Goal: Task Accomplishment & Management: Complete application form

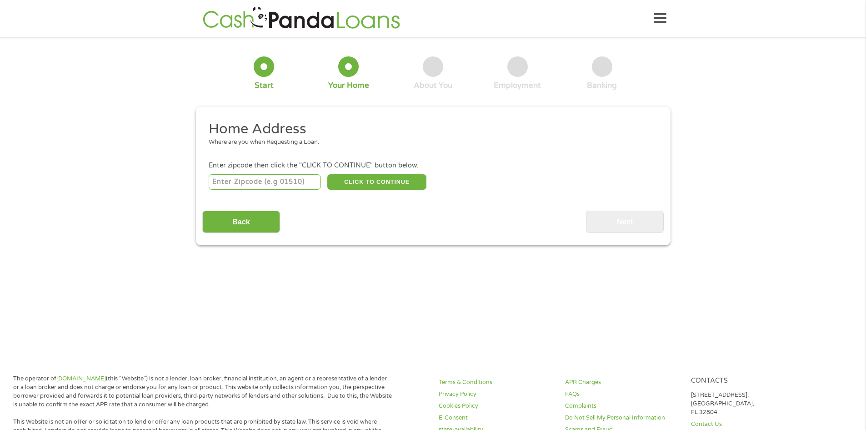
click at [246, 180] on input "number" at bounding box center [265, 181] width 112 height 15
type input "19939"
click at [375, 187] on button "CLICK TO CONTINUE" at bounding box center [376, 181] width 99 height 15
type input "19939"
type input "[GEOGRAPHIC_DATA]"
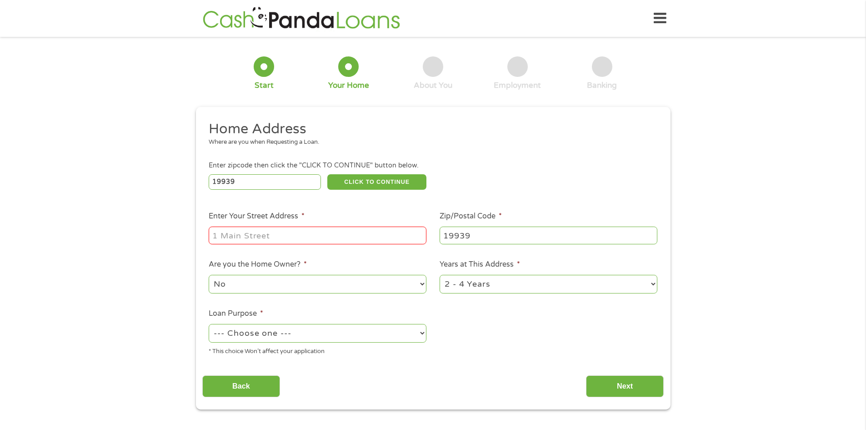
click at [345, 237] on input "Enter Your Street Address *" at bounding box center [318, 234] width 218 height 17
drag, startPoint x: 320, startPoint y: 233, endPoint x: 128, endPoint y: 240, distance: 191.5
click at [128, 240] on div "1 Start 2 Your Home 3 About You 4 Employment 5 Banking 6 This field is hidden w…" at bounding box center [433, 226] width 866 height 366
type input "[STREET_ADDRESS]"
click at [469, 282] on select "1 Year or less 1 - 2 Years 2 - 4 Years Over 4 Years" at bounding box center [549, 284] width 218 height 19
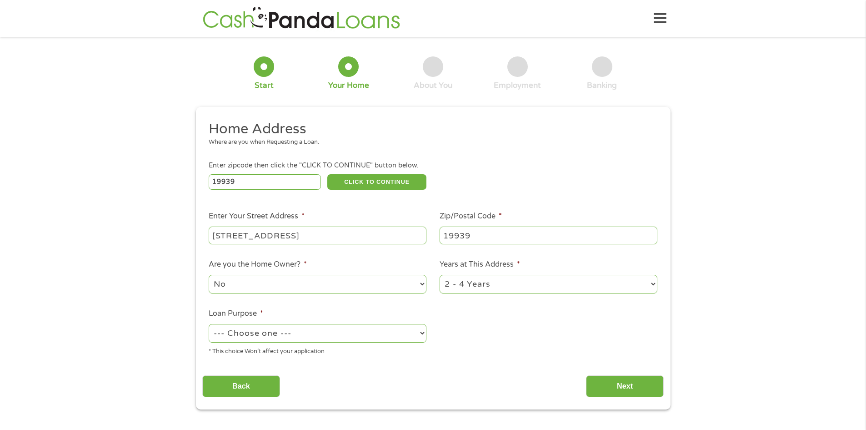
select select "60months"
click at [440, 275] on select "1 Year or less 1 - 2 Years 2 - 4 Years Over 4 Years" at bounding box center [549, 284] width 218 height 19
drag, startPoint x: 395, startPoint y: 330, endPoint x: 390, endPoint y: 334, distance: 6.6
click at [395, 330] on select "--- Choose one --- Pay Bills Debt Consolidation Home Improvement Major Purchase…" at bounding box center [318, 333] width 218 height 19
select select "shorttermcash"
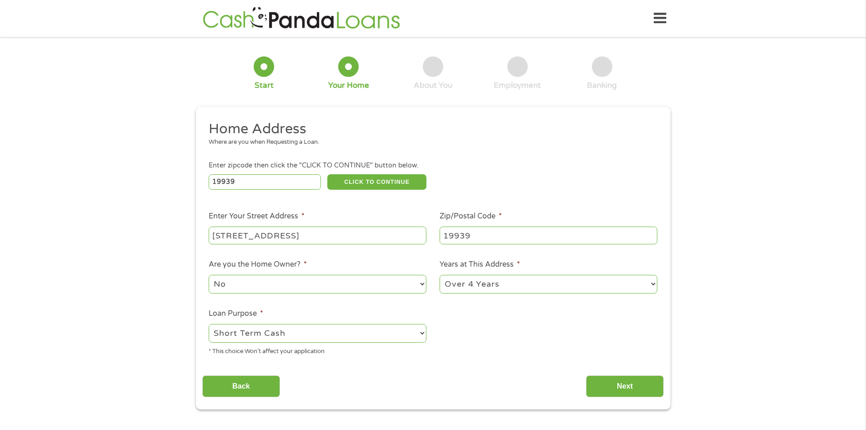
click at [209, 324] on select "--- Choose one --- Pay Bills Debt Consolidation Home Improvement Major Purchase…" at bounding box center [318, 333] width 218 height 19
click at [612, 389] on input "Next" at bounding box center [625, 386] width 78 height 22
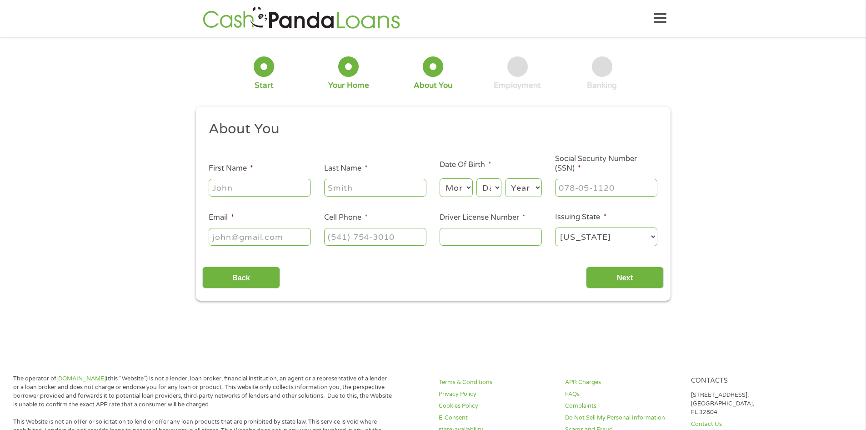
click at [247, 185] on input "First Name *" at bounding box center [260, 187] width 102 height 17
type input "[PERSON_NAME]"
type input "Conroe"
type input "[EMAIL_ADDRESS][DOMAIN_NAME]"
type input "[PHONE_NUMBER]"
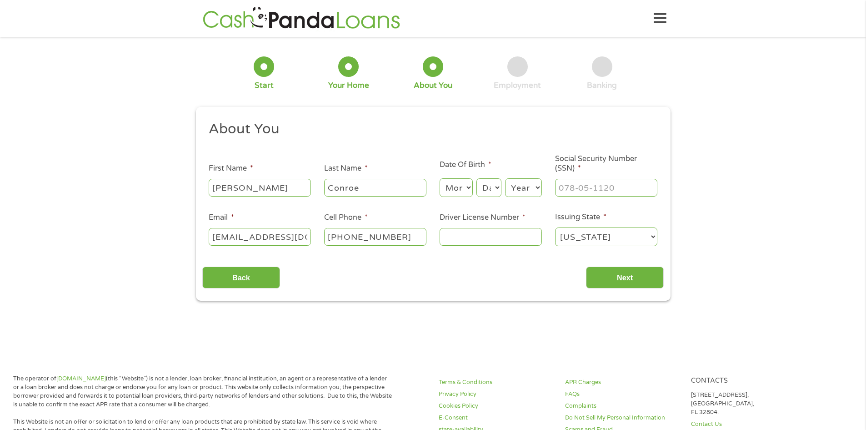
click at [453, 189] on select "Month 1 2 3 4 5 6 7 8 9 10 11 12" at bounding box center [456, 187] width 33 height 19
select select "11"
click at [440, 178] on select "Month 1 2 3 4 5 6 7 8 9 10 11 12" at bounding box center [456, 187] width 33 height 19
click at [488, 192] on select "Day 1 2 3 4 5 6 7 8 9 10 11 12 13 14 15 16 17 18 19 20 21 22 23 24 25 26 27 28 …" at bounding box center [488, 187] width 25 height 19
select select "1"
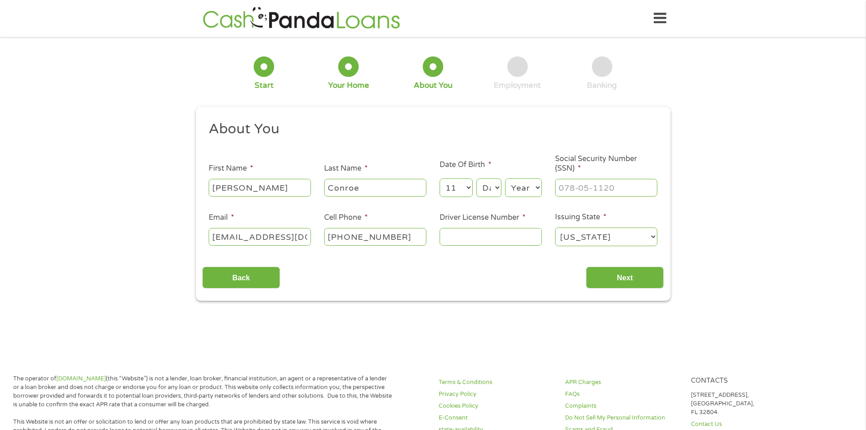
click at [476, 178] on select "Day 1 2 3 4 5 6 7 8 9 10 11 12 13 14 15 16 17 18 19 20 21 22 23 24 25 26 27 28 …" at bounding box center [488, 187] width 25 height 19
click at [508, 191] on select "Year [DATE] 2006 2005 2004 2003 2002 2001 2000 1999 1998 1997 1996 1995 1994 19…" at bounding box center [523, 187] width 37 height 19
select select "1993"
click at [505, 178] on select "Year [DATE] 2006 2005 2004 2003 2002 2001 2000 1999 1998 1997 1996 1995 1994 19…" at bounding box center [523, 187] width 37 height 19
click at [565, 191] on input "___-__-____" at bounding box center [606, 187] width 102 height 17
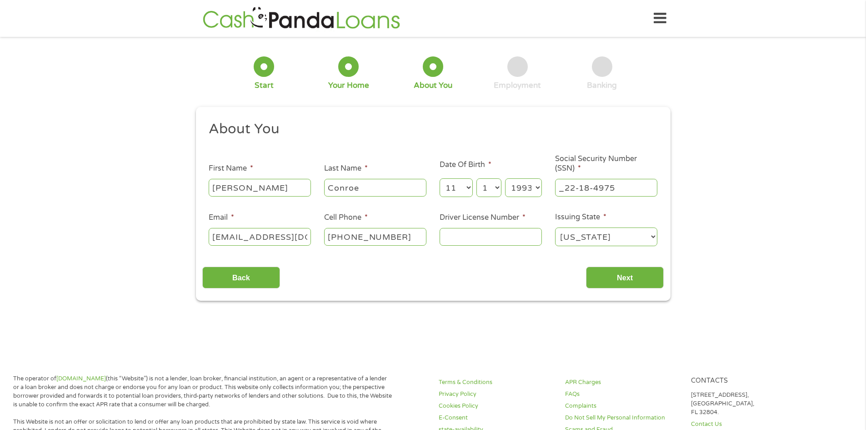
drag, startPoint x: 596, startPoint y: 194, endPoint x: 474, endPoint y: 204, distance: 122.3
click at [474, 204] on ul "About You This field is hidden when viewing the form Title * --- Choose one ---…" at bounding box center [432, 187] width 461 height 134
type input "221-84-9753"
click at [473, 238] on input "Driver License Number *" at bounding box center [491, 236] width 102 height 17
type input "1693991"
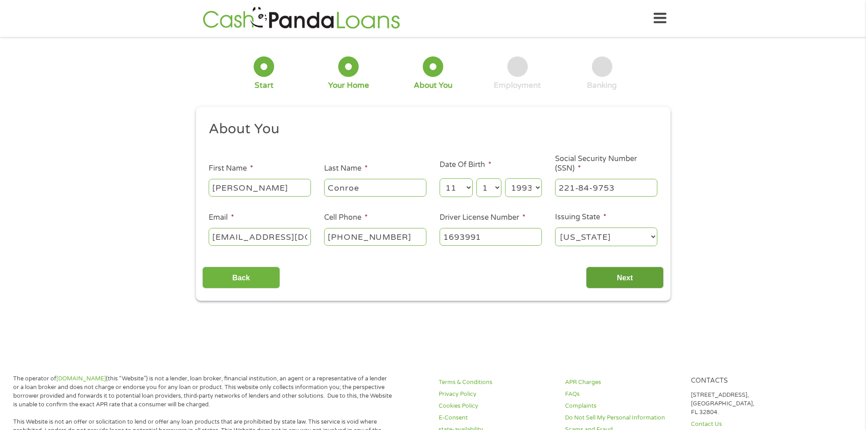
click at [623, 282] on input "Next" at bounding box center [625, 277] width 78 height 22
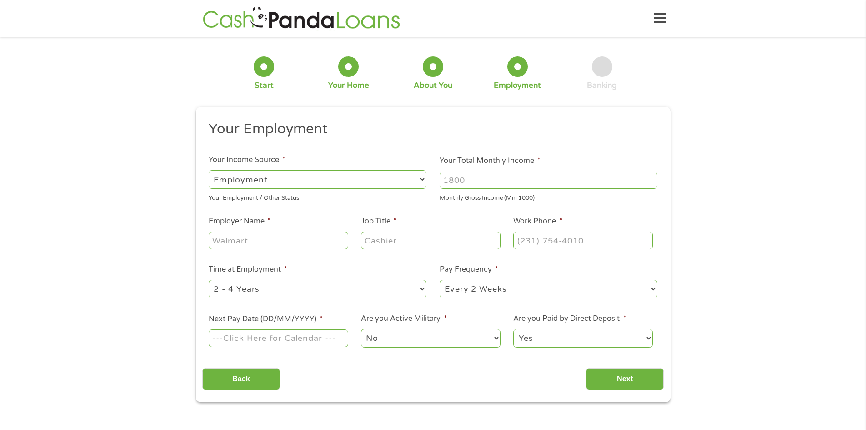
click at [241, 240] on input "Employer Name *" at bounding box center [278, 239] width 139 height 17
drag, startPoint x: 314, startPoint y: 174, endPoint x: 306, endPoint y: 187, distance: 15.5
click at [314, 174] on select "--- Choose one --- Employment [DEMOGRAPHIC_DATA] Benefits" at bounding box center [318, 179] width 218 height 19
click at [209, 170] on select "--- Choose one --- Employment [DEMOGRAPHIC_DATA] Benefits" at bounding box center [318, 179] width 218 height 19
click at [471, 182] on input "Your Total Monthly Income *" at bounding box center [549, 179] width 218 height 17
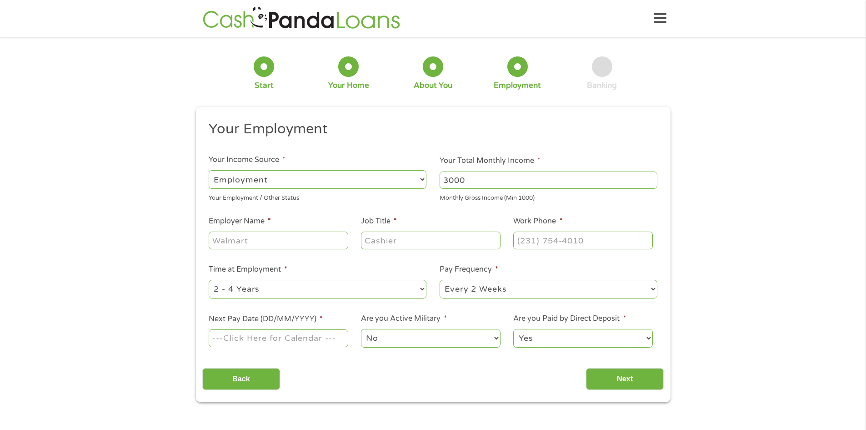
type input "3000"
click at [548, 247] on input "(___) ___-____" at bounding box center [582, 239] width 139 height 17
click at [527, 241] on input "(___) ___-____" at bounding box center [582, 239] width 139 height 17
type input "[PHONE_NUMBER]"
click at [412, 236] on input "Job Title *" at bounding box center [430, 239] width 139 height 17
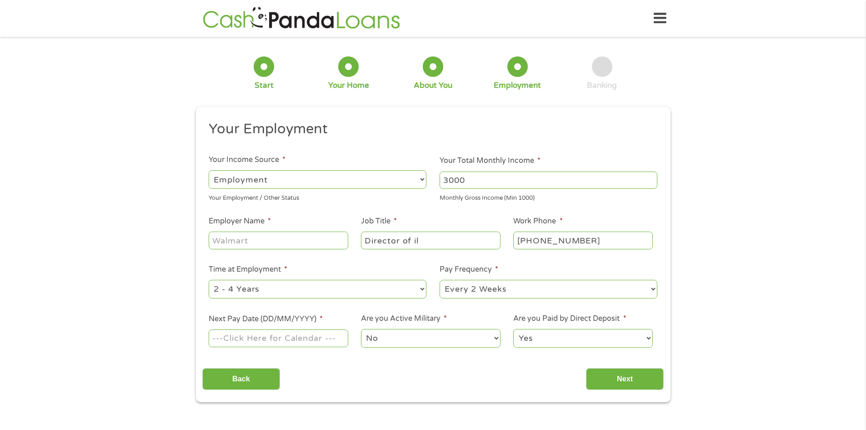
type input "Director of il"
click at [240, 240] on input "Employer Name *" at bounding box center [278, 239] width 139 height 17
type input "V"
type input "Bay Area"
click at [301, 336] on input "Next Pay Date (DD/MM/YYYY) *" at bounding box center [278, 337] width 139 height 17
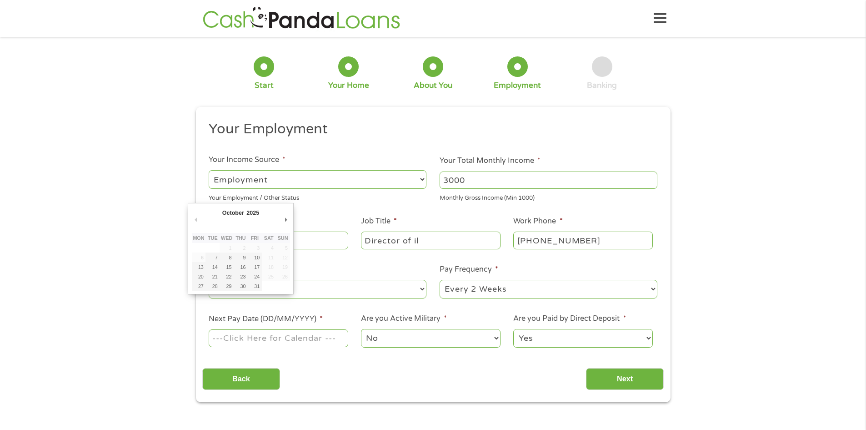
type input "[DATE]"
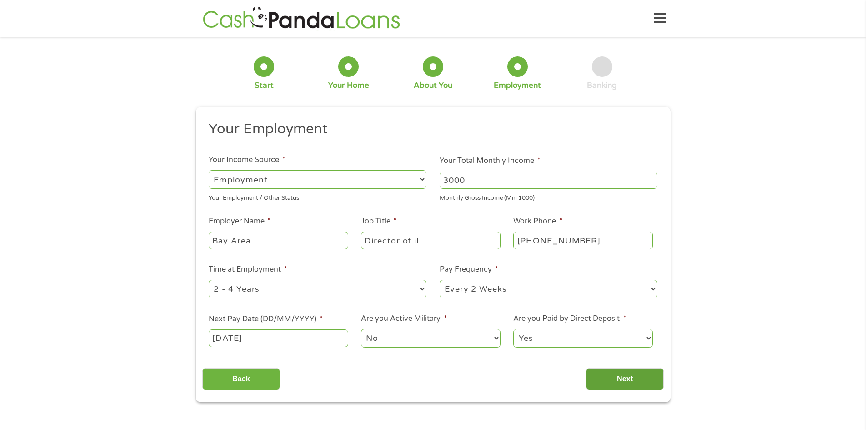
click at [642, 378] on input "Next" at bounding box center [625, 379] width 78 height 22
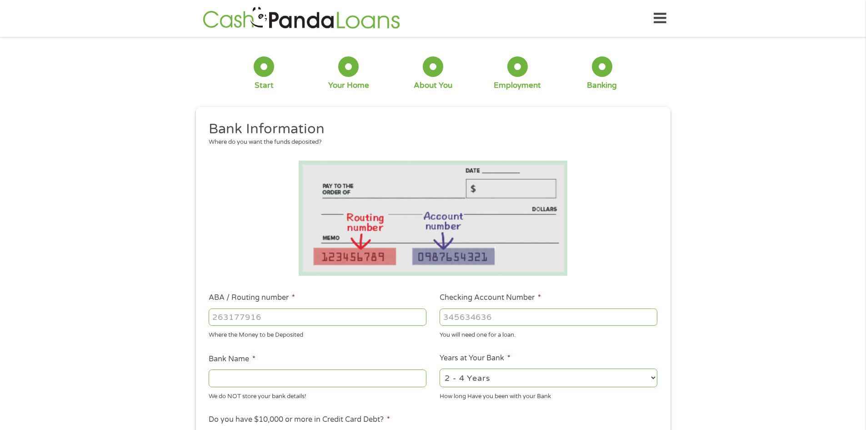
click at [325, 316] on input "ABA / Routing number *" at bounding box center [318, 316] width 218 height 17
click at [278, 314] on input "ABA / Routing number *" at bounding box center [318, 316] width 218 height 17
click at [509, 316] on input "Checking Account Number *" at bounding box center [549, 316] width 218 height 17
type input "031100869"
click at [350, 311] on input "ABA / Routing number *" at bounding box center [318, 316] width 218 height 17
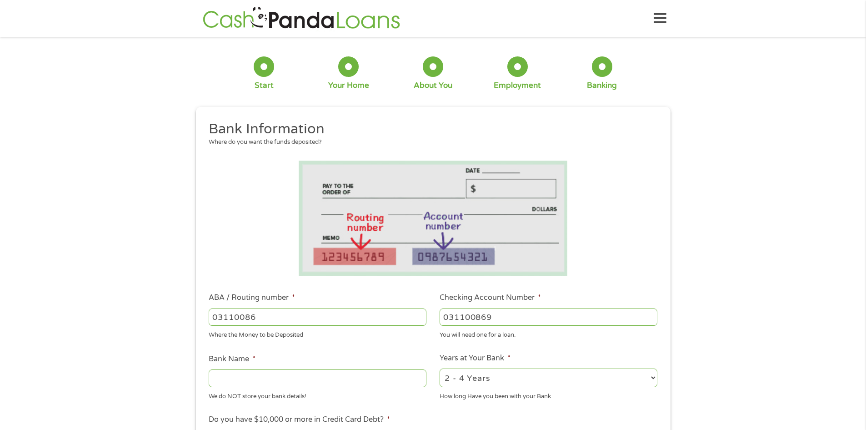
type input "031100869"
type input "[PERSON_NAME] FARGO BANK"
type input "031100869"
drag, startPoint x: 528, startPoint y: 314, endPoint x: 435, endPoint y: 320, distance: 93.4
click at [435, 320] on li "Checking Account Number * [FINANCIAL_ID] You will need one for a loan." at bounding box center [548, 315] width 231 height 47
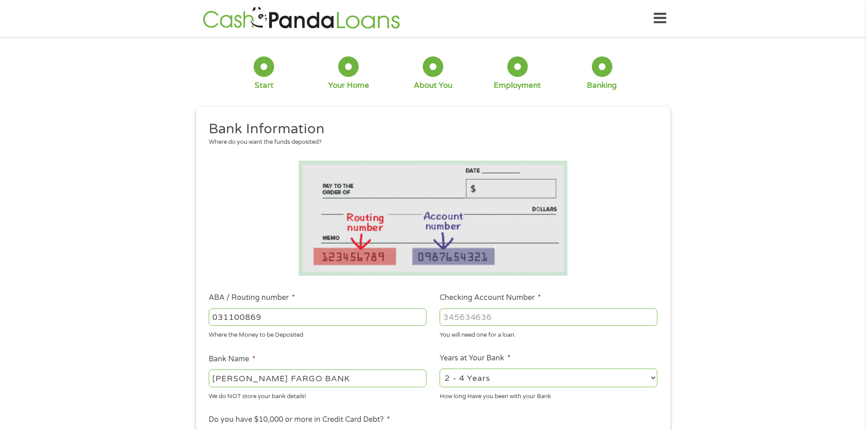
click at [482, 320] on input "Checking Account Number *" at bounding box center [549, 316] width 218 height 17
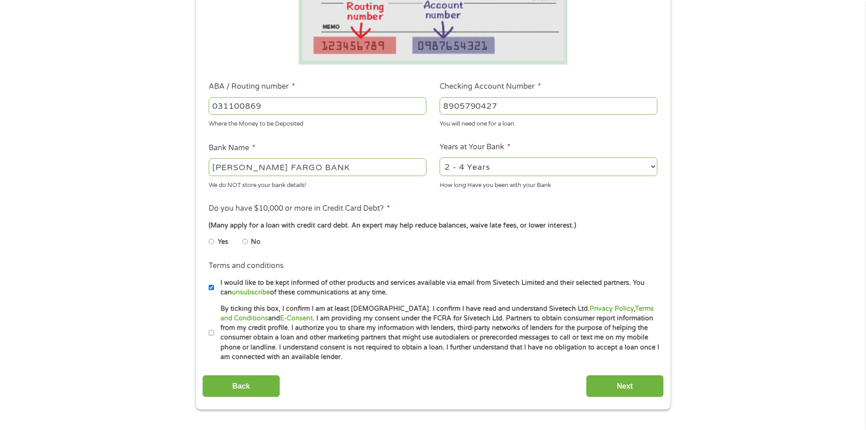
scroll to position [227, 0]
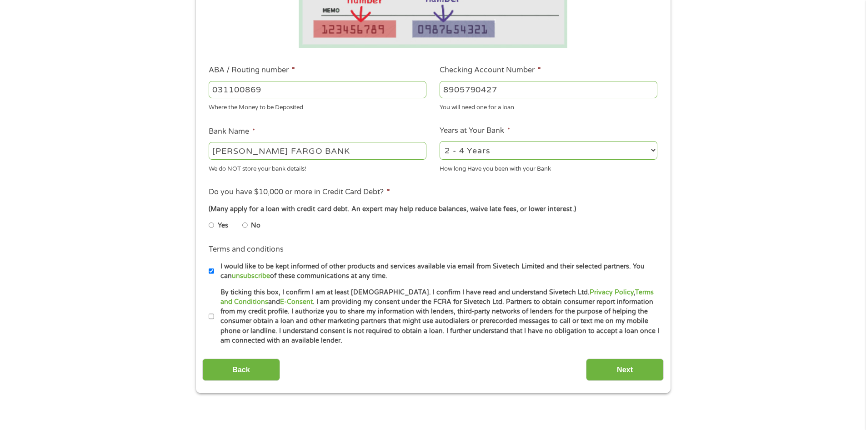
type input "8905790427"
click at [552, 144] on select "2 - 4 Years 6 - 12 Months 1 - 2 Years Over 4 Years" at bounding box center [549, 150] width 218 height 19
select select "12months"
click at [440, 141] on select "2 - 4 Years 6 - 12 Months 1 - 2 Years Over 4 Years" at bounding box center [549, 150] width 218 height 19
click at [247, 226] on input "No" at bounding box center [244, 225] width 5 height 15
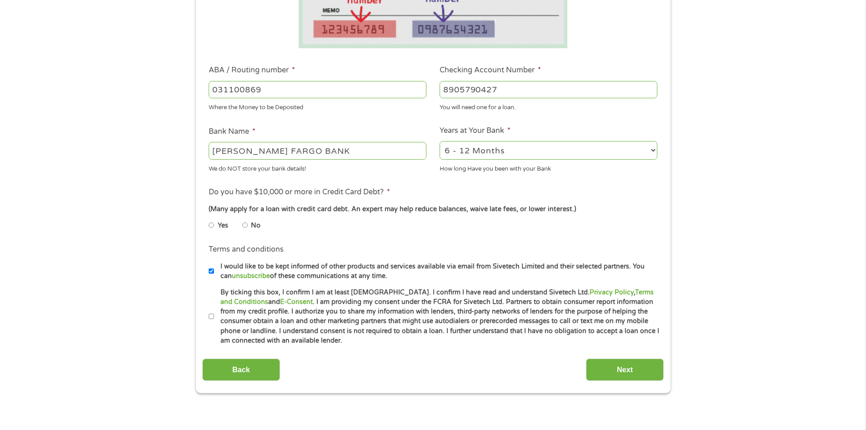
radio input "true"
click at [212, 316] on input "By ticking this box, I confirm I am at least [DEMOGRAPHIC_DATA]. I confirm I ha…" at bounding box center [211, 316] width 5 height 15
checkbox input "true"
click at [604, 368] on input "Next" at bounding box center [625, 369] width 78 height 22
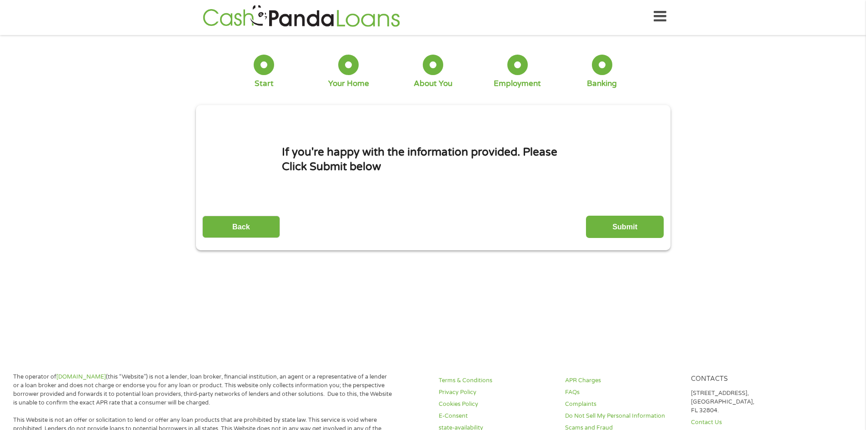
scroll to position [0, 0]
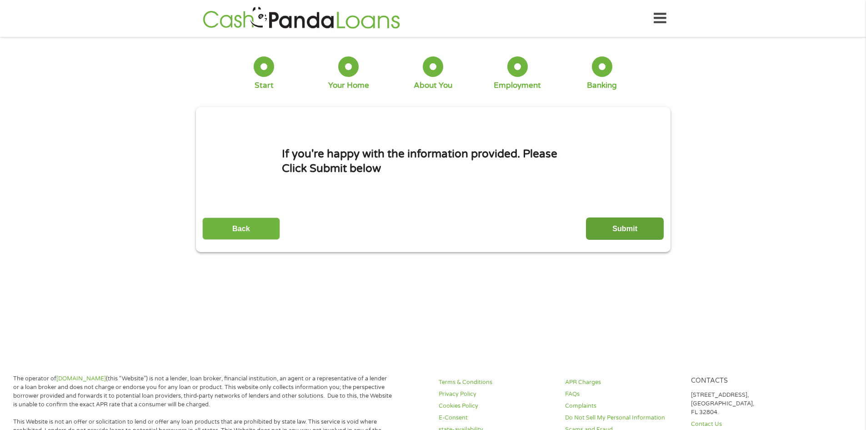
click at [641, 227] on input "Submit" at bounding box center [625, 228] width 78 height 22
